Goal: Information Seeking & Learning: Learn about a topic

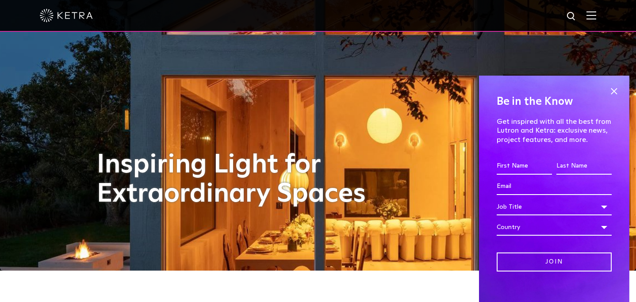
scroll to position [31, 0]
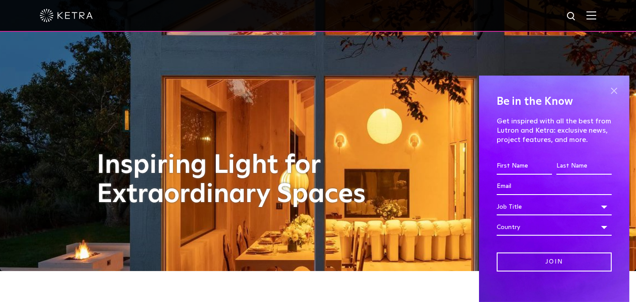
click at [613, 90] on span at bounding box center [613, 90] width 13 height 13
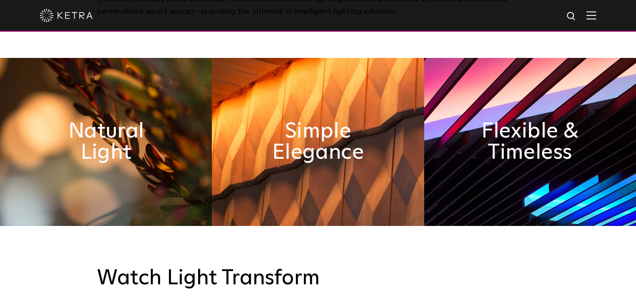
scroll to position [412, 0]
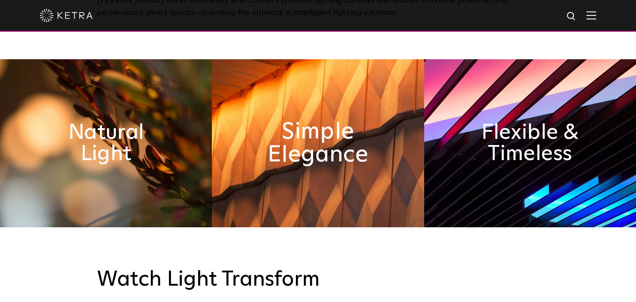
click at [290, 120] on h2 "Simple Elegance" at bounding box center [317, 143] width 115 height 46
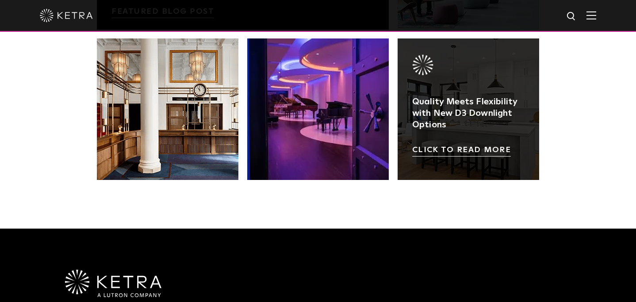
scroll to position [1483, 0]
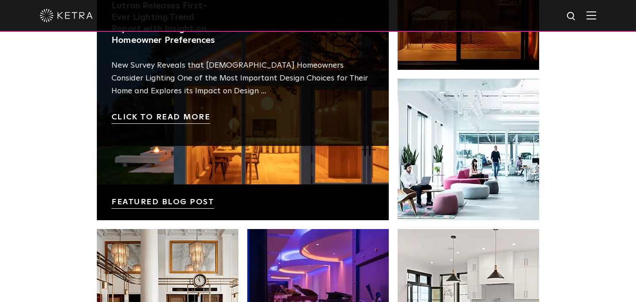
click at [208, 173] on link at bounding box center [243, 74] width 292 height 292
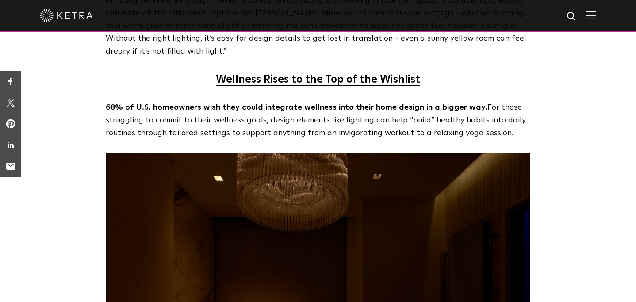
scroll to position [2001, 0]
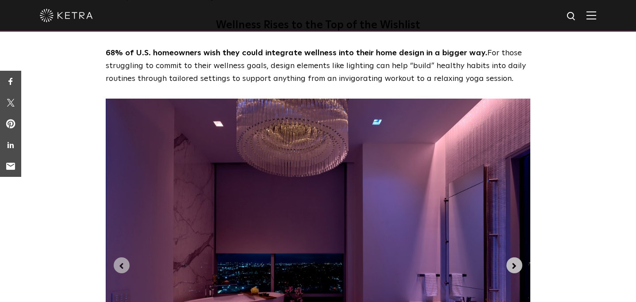
scroll to position [2085, 0]
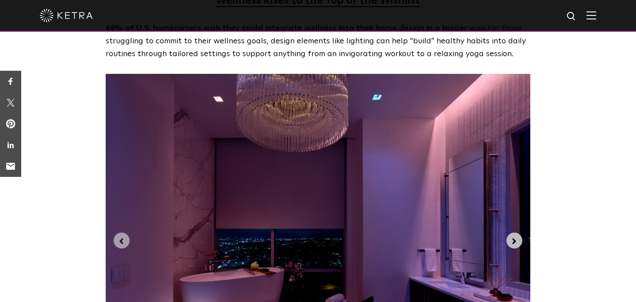
click at [512, 237] on icon "Next slide" at bounding box center [514, 242] width 10 height 10
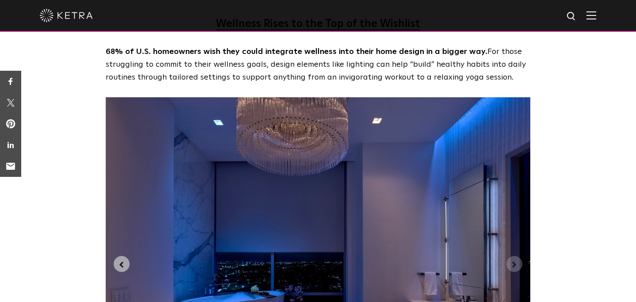
scroll to position [2056, 0]
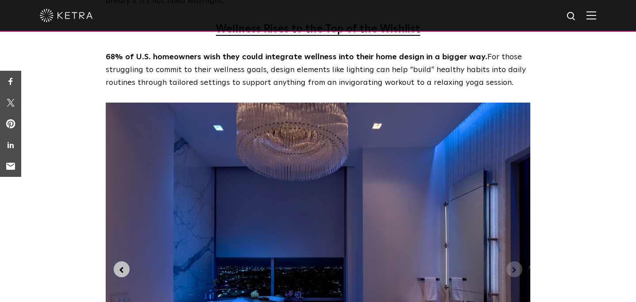
click at [121, 267] on icon "Previous slide" at bounding box center [122, 270] width 4 height 6
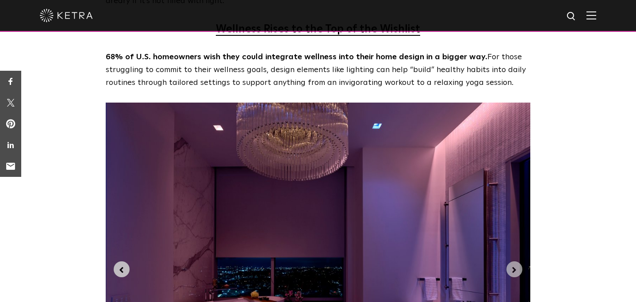
click at [121, 267] on icon "Previous slide" at bounding box center [122, 270] width 4 height 6
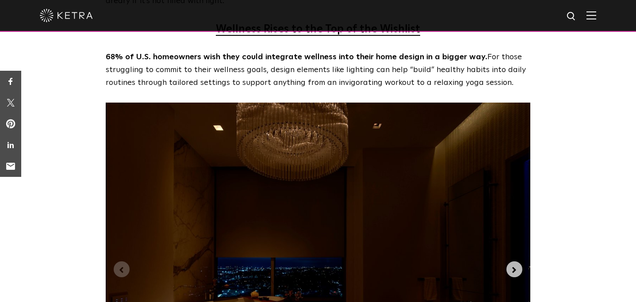
click at [511, 265] on icon "Next slide" at bounding box center [514, 270] width 10 height 10
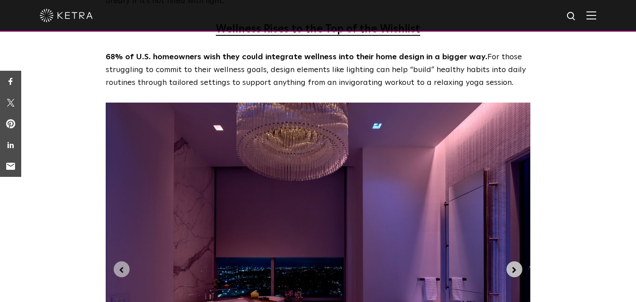
click at [511, 265] on icon "Next slide" at bounding box center [514, 270] width 10 height 10
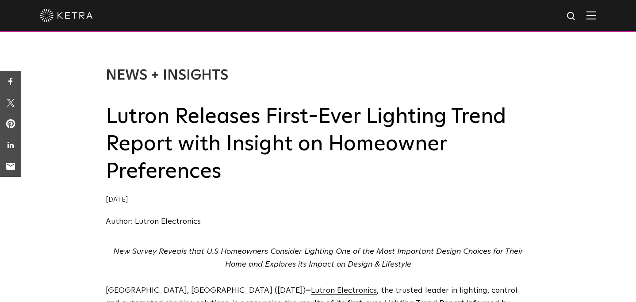
scroll to position [0, 0]
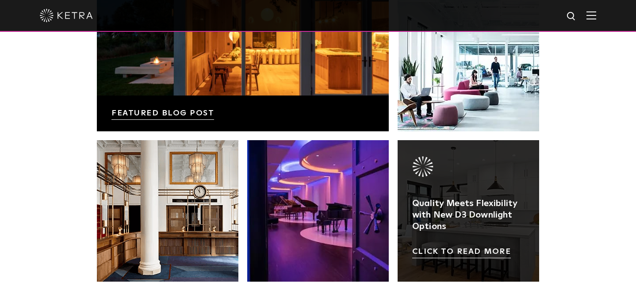
scroll to position [1573, 0]
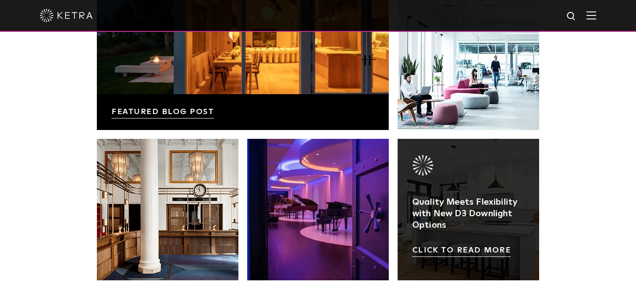
click at [451, 230] on link at bounding box center [469, 210] width 142 height 142
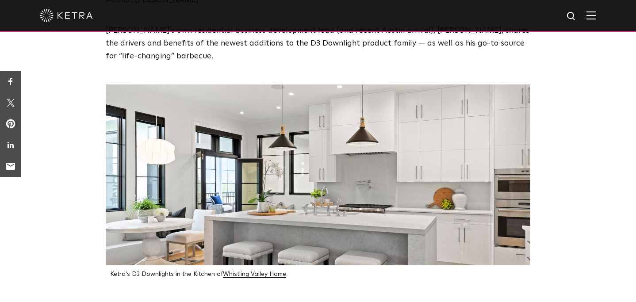
scroll to position [98, 0]
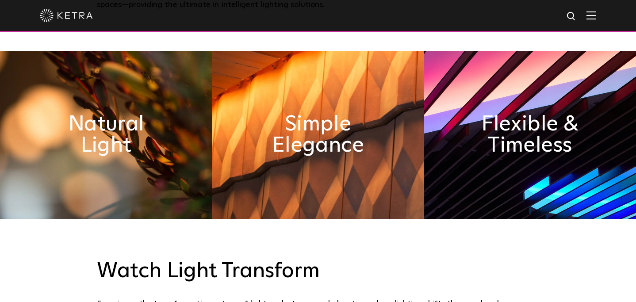
scroll to position [389, 0]
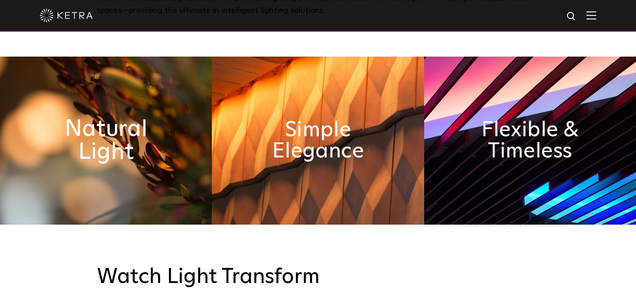
click at [133, 153] on h2 "Natural Light" at bounding box center [105, 141] width 115 height 46
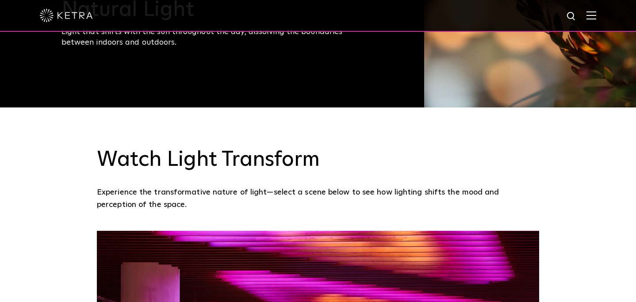
scroll to position [0, 0]
